Goal: Task Accomplishment & Management: Complete application form

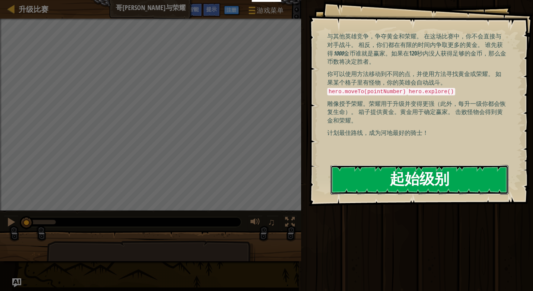
click at [435, 191] on button "起始级别" at bounding box center [420, 179] width 178 height 29
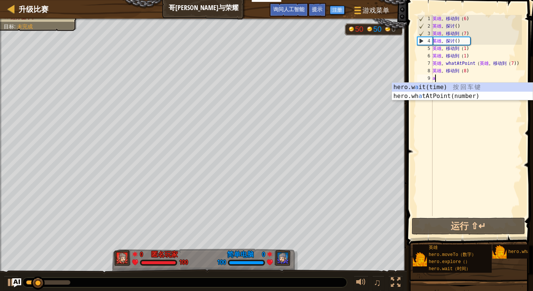
scroll to position [3, 0]
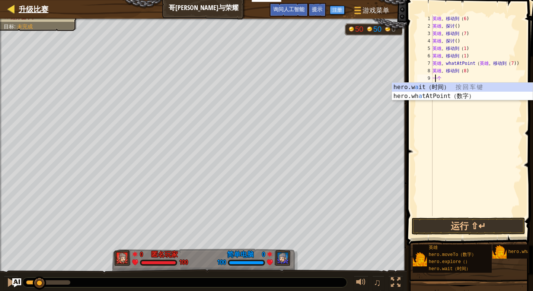
type textarea "a"
click at [16, 8] on link "升级比赛" at bounding box center [32, 9] width 34 height 10
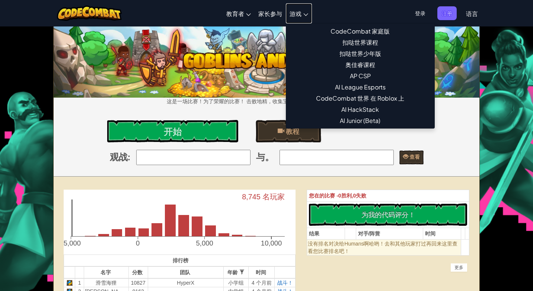
click at [296, 12] on span "游戏" at bounding box center [296, 14] width 12 height 8
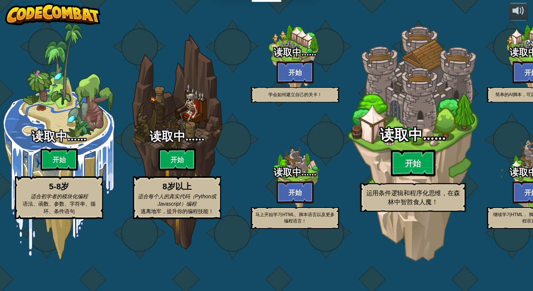
select select "zh-HANS"
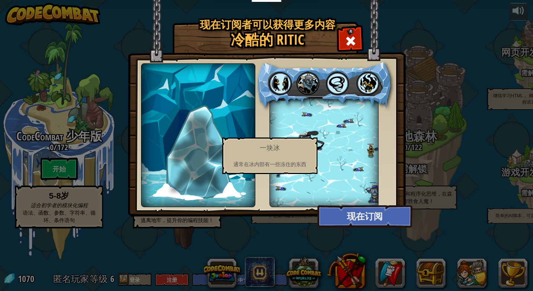
click at [197, 173] on img at bounding box center [198, 151] width 57 height 83
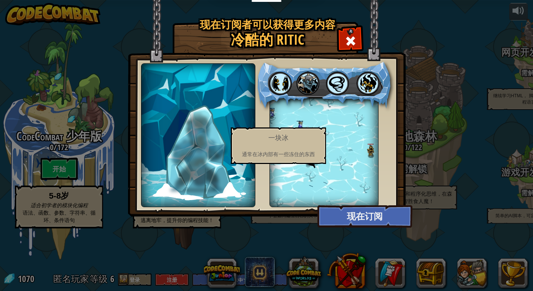
click at [205, 163] on img at bounding box center [198, 151] width 57 height 83
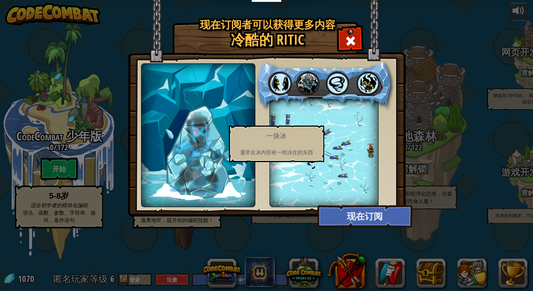
click at [203, 162] on img at bounding box center [198, 151] width 57 height 83
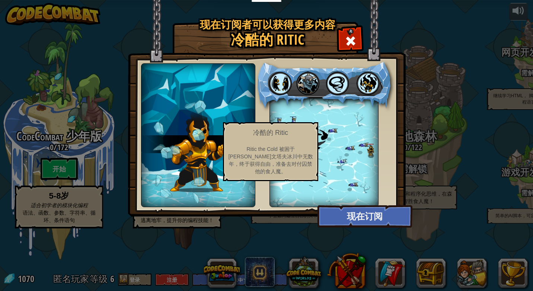
click at [197, 157] on img at bounding box center [198, 151] width 57 height 83
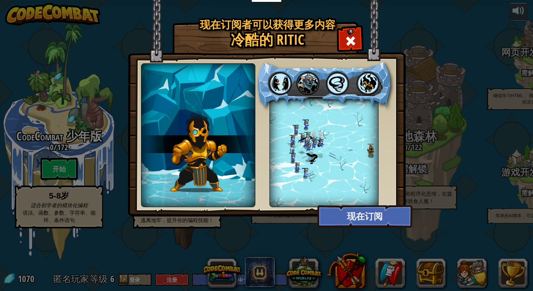
click at [325, 193] on div at bounding box center [324, 152] width 109 height 109
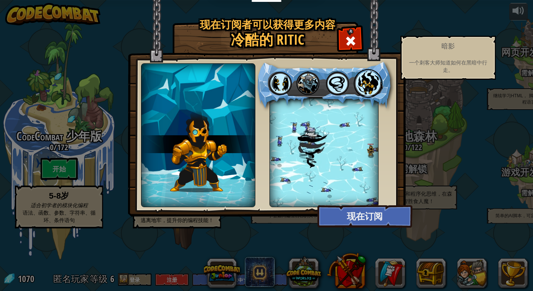
click at [375, 72] on img at bounding box center [368, 83] width 29 height 29
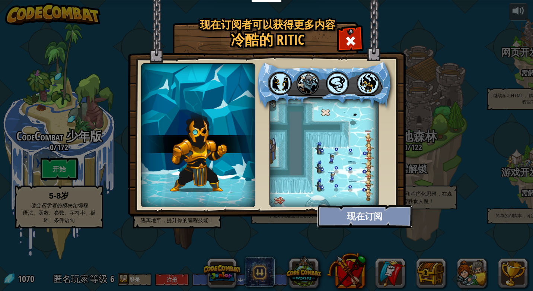
click at [366, 222] on button "现在订阅" at bounding box center [364, 216] width 95 height 22
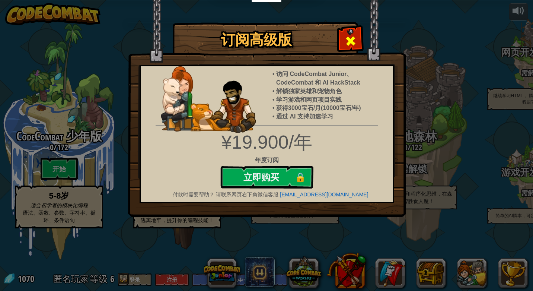
click at [343, 39] on div at bounding box center [350, 39] width 23 height 23
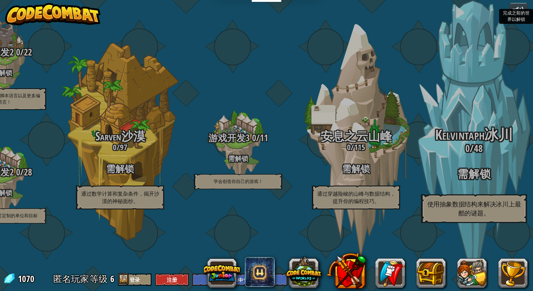
click at [482, 175] on div "Kelvintaph冰川 0 / 48 需解锁 使用抽象数据结构来解决冰川上最酷的谜题。" at bounding box center [473, 175] width 141 height 96
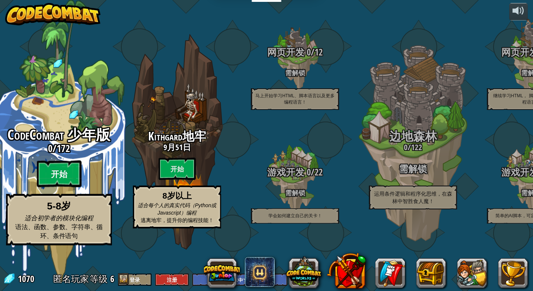
click at [43, 187] on btn "开始" at bounding box center [59, 173] width 45 height 27
select select "zh-HANS"
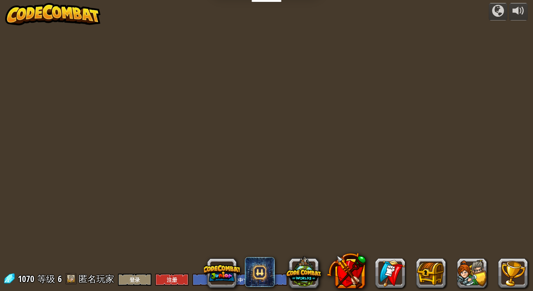
select select "zh-HANS"
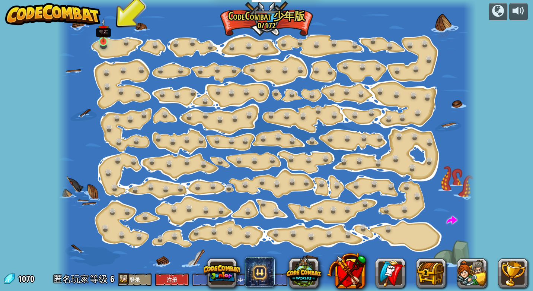
click at [105, 40] on img at bounding box center [103, 30] width 10 height 24
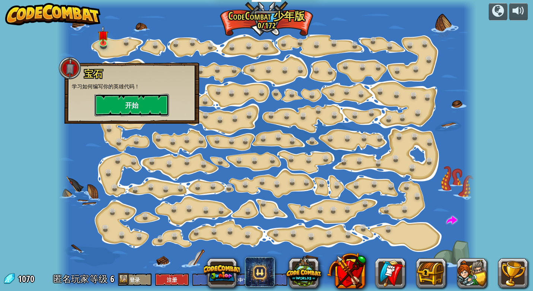
click at [132, 102] on button "开始" at bounding box center [132, 105] width 74 height 22
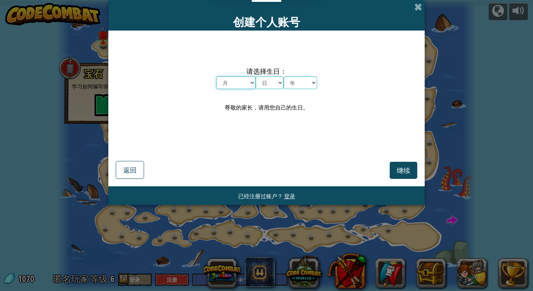
click at [252, 82] on select "月 一月 二月 三月 四月 五月 六月 七月 八月 九月 十月 十一月 十二月" at bounding box center [235, 82] width 39 height 13
click at [251, 81] on select "月 一月 二月 三月 四月 五月 六月 七月 八月 九月 十月 十一月 十二月" at bounding box center [235, 82] width 39 height 13
select select "6"
click at [216, 76] on select "月 一月 二月 三月 四月 五月 六月 七月 八月 九月 十月 十一月 十二月" at bounding box center [235, 82] width 39 height 13
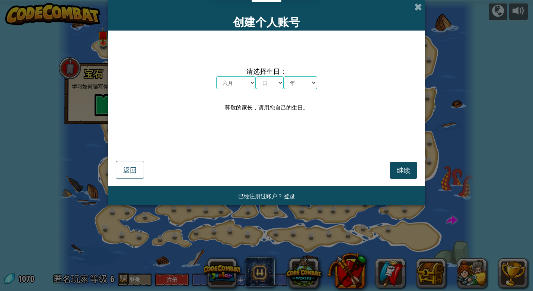
click at [411, 4] on div "创建个人账号" at bounding box center [266, 15] width 316 height 31
click at [418, 6] on span at bounding box center [418, 7] width 8 height 8
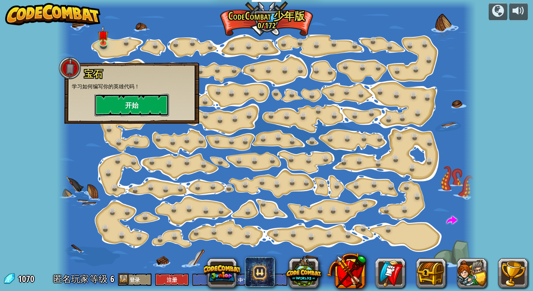
click at [125, 109] on button "开始" at bounding box center [132, 105] width 74 height 22
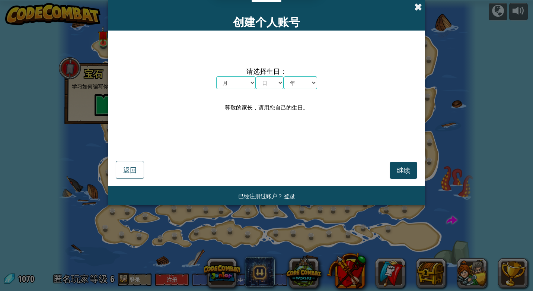
click at [418, 7] on span at bounding box center [418, 7] width 8 height 8
